Goal: Task Accomplishment & Management: Manage account settings

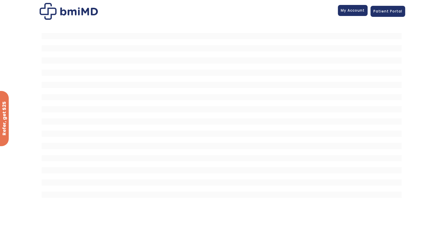
click at [350, 13] on span "My Account" at bounding box center [353, 10] width 24 height 5
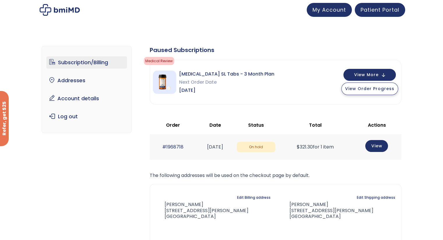
click at [369, 89] on span "View Order Progress" at bounding box center [369, 89] width 49 height 6
